Goal: Information Seeking & Learning: Learn about a topic

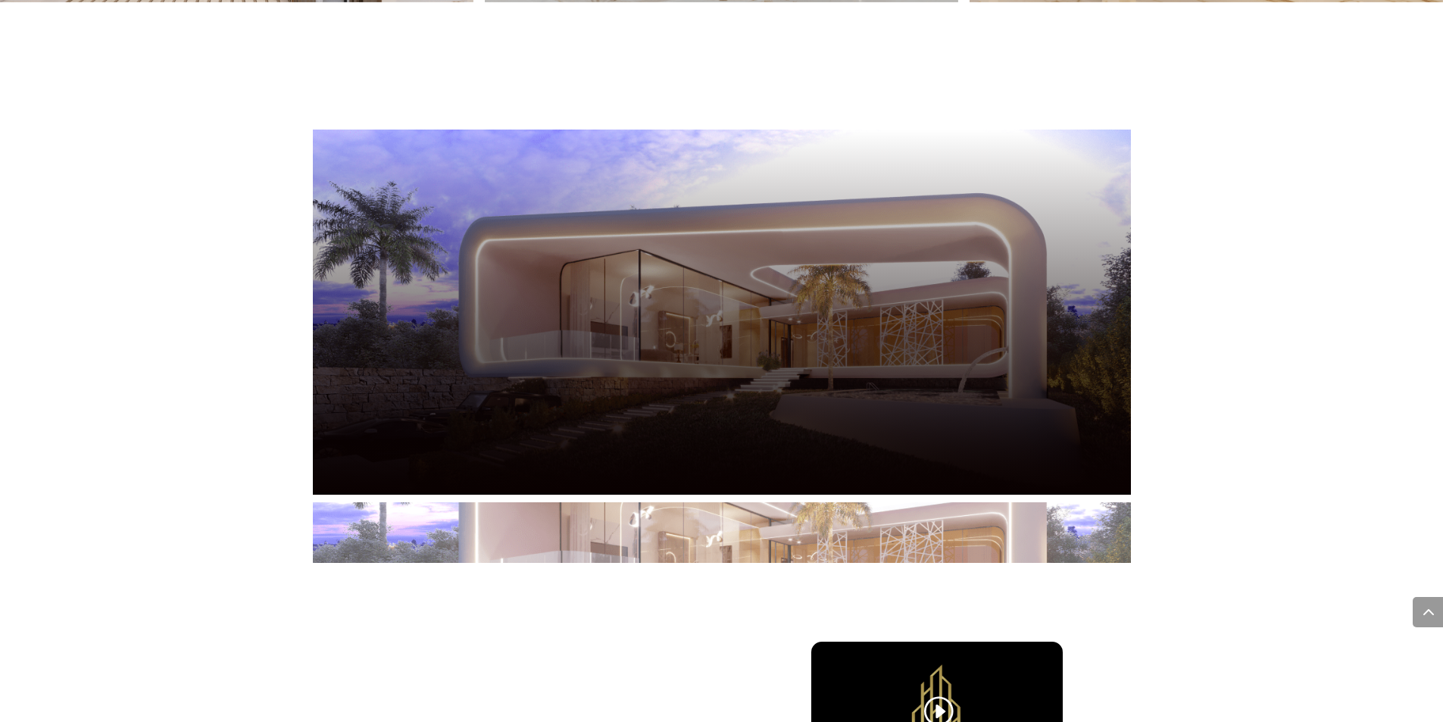
scroll to position [3319, 0]
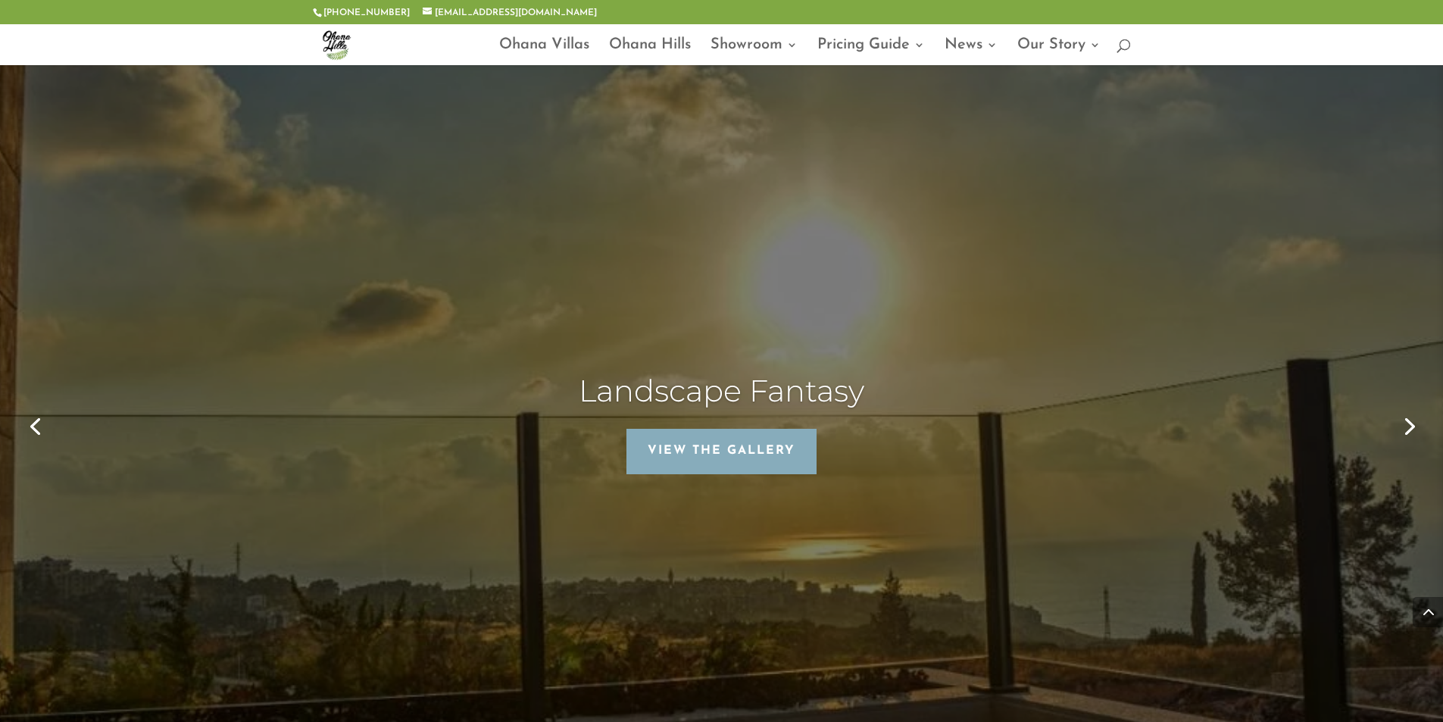
scroll to position [4091, 0]
click at [755, 427] on link "View The Gallery" at bounding box center [721, 450] width 190 height 46
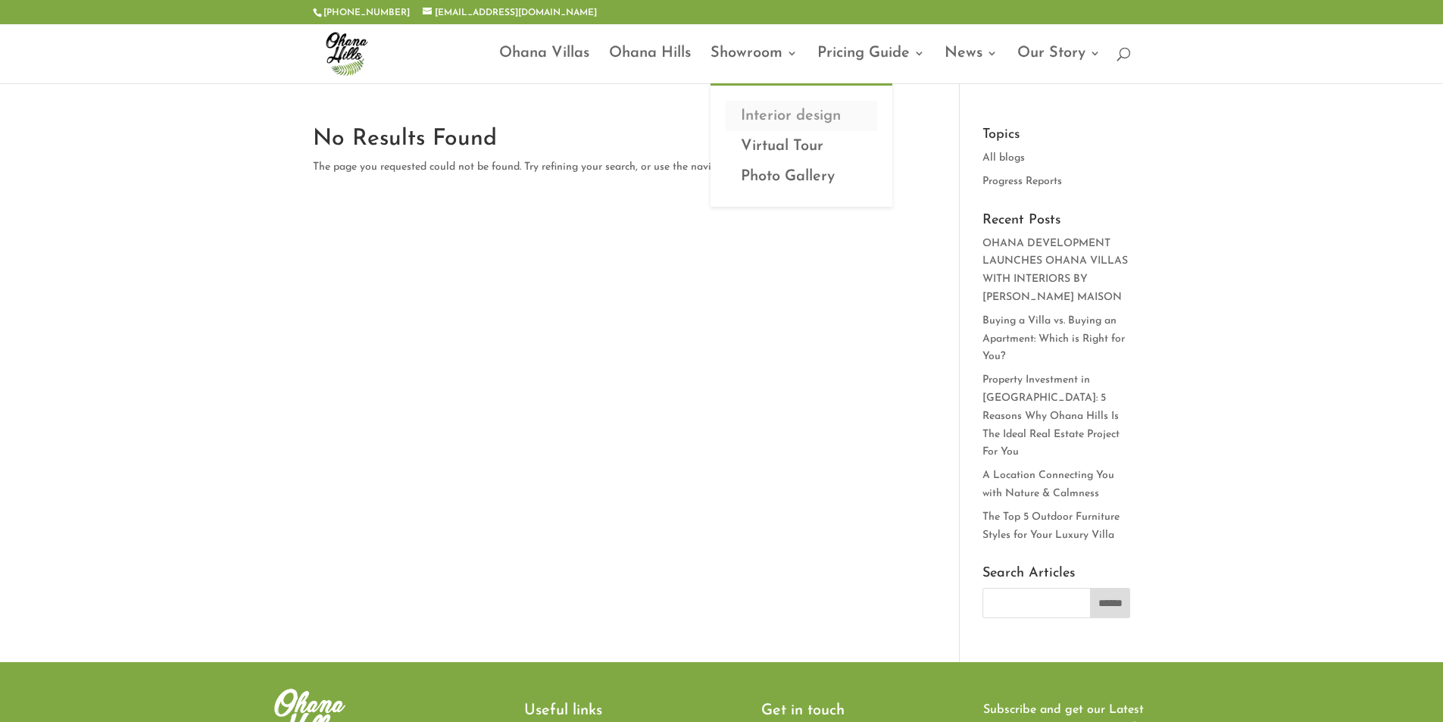
click at [792, 109] on link "Interior design" at bounding box center [802, 116] width 152 height 30
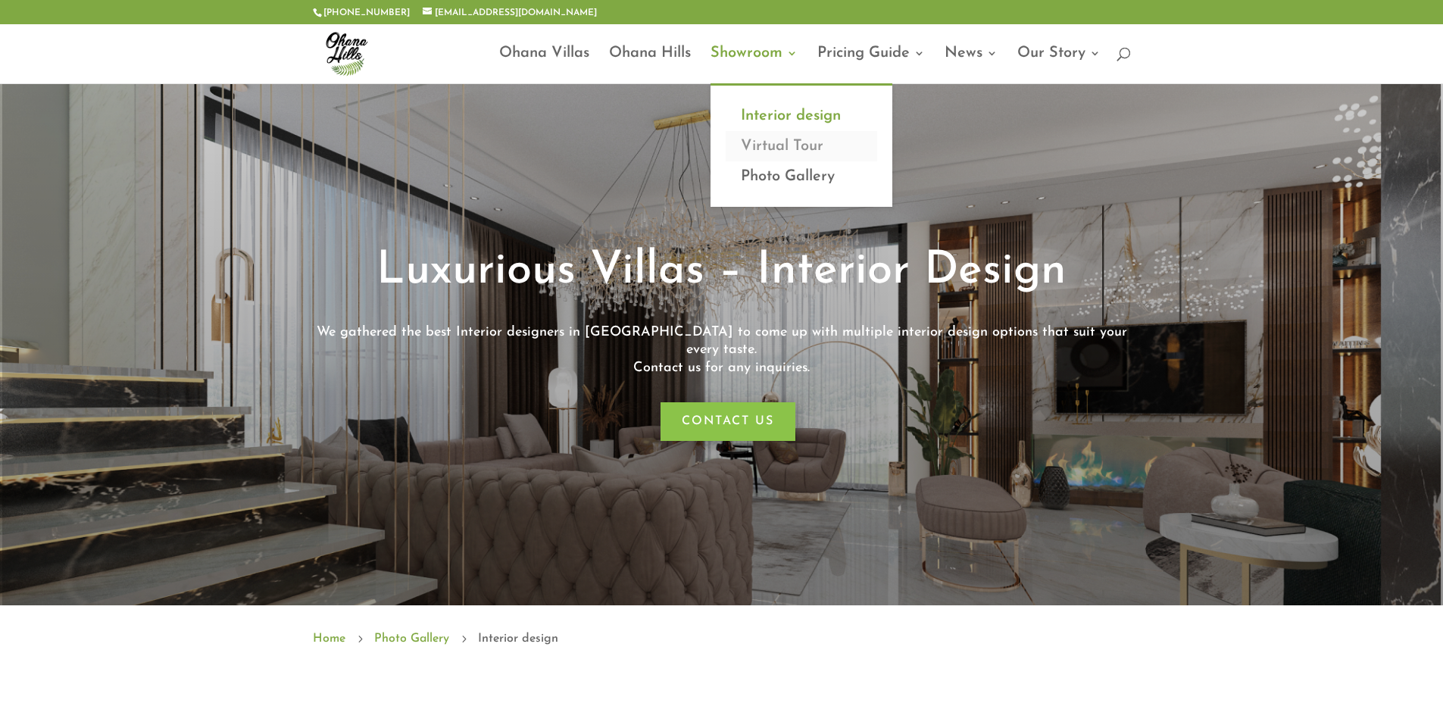
click at [772, 141] on link "Virtual Tour" at bounding box center [802, 146] width 152 height 30
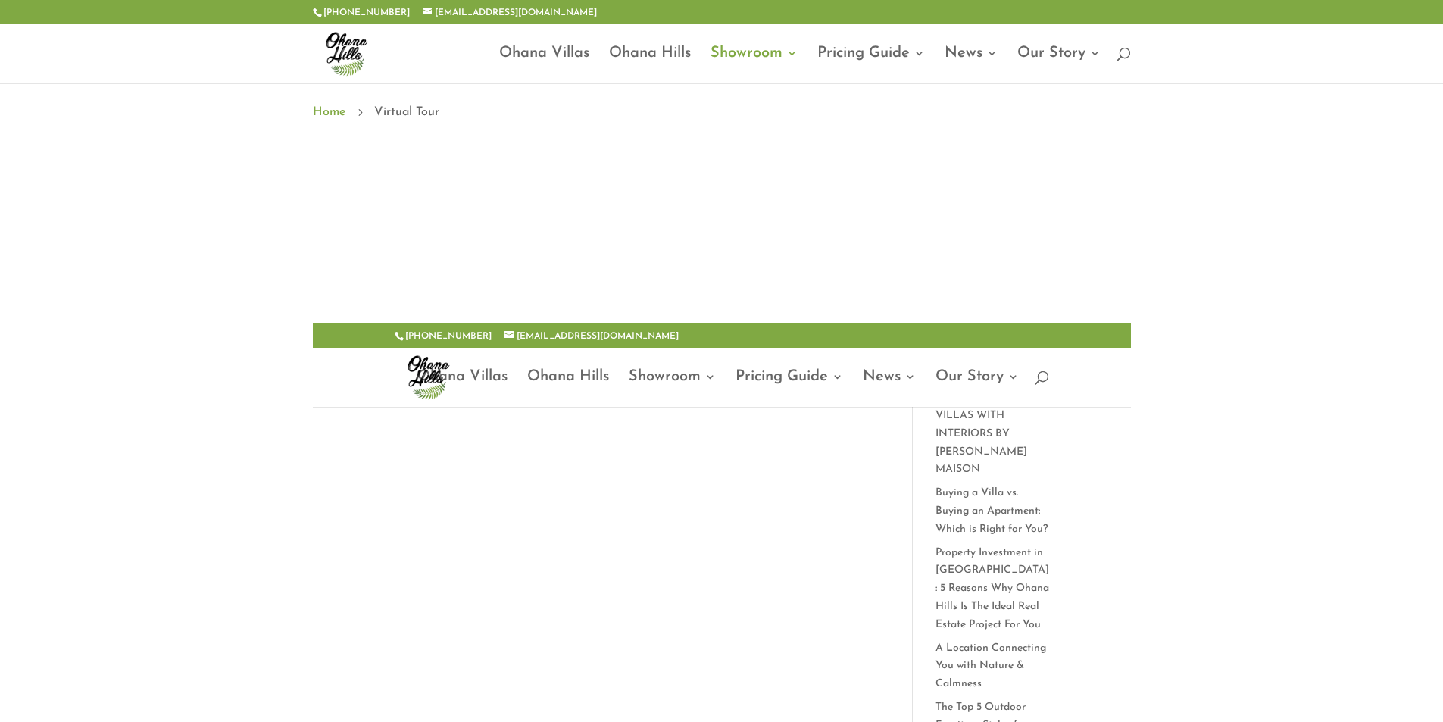
scroll to position [227, 0]
